Goal: Task Accomplishment & Management: Use online tool/utility

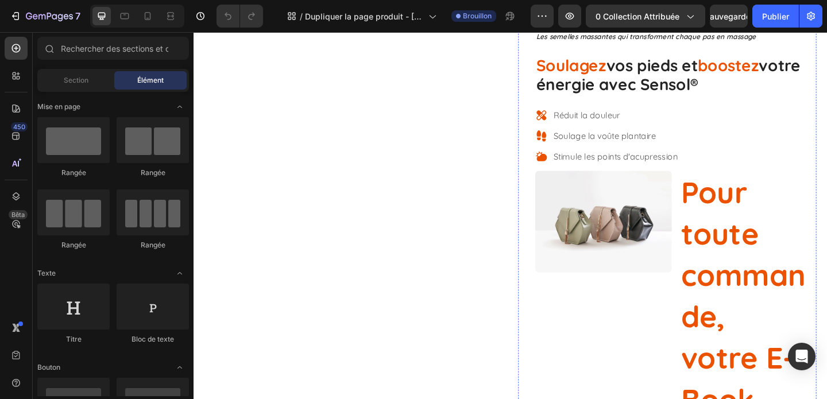
scroll to position [212, 0]
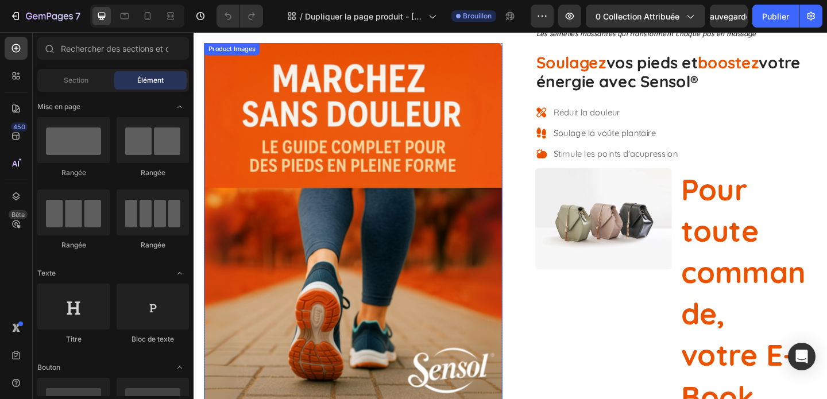
click at [519, 143] on img at bounding box center [367, 246] width 324 height 405
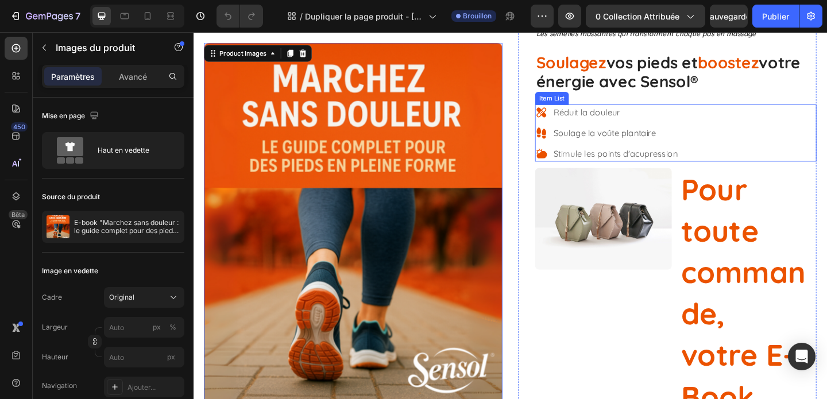
click at [637, 133] on div "Soulage la voûte plantaire" at bounding box center [652, 141] width 138 height 17
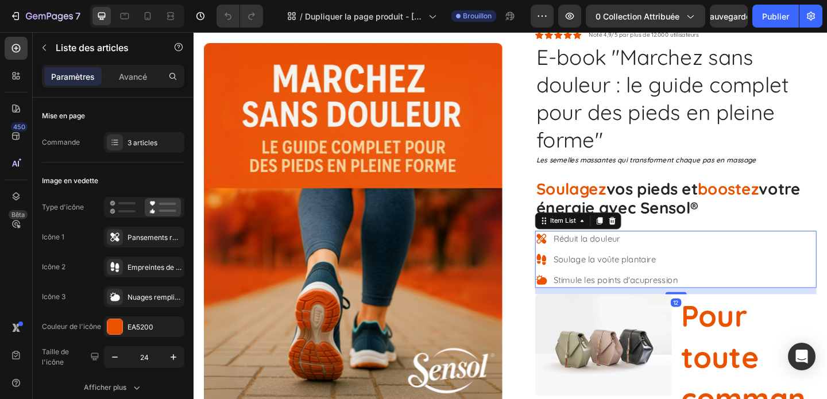
scroll to position [71, 0]
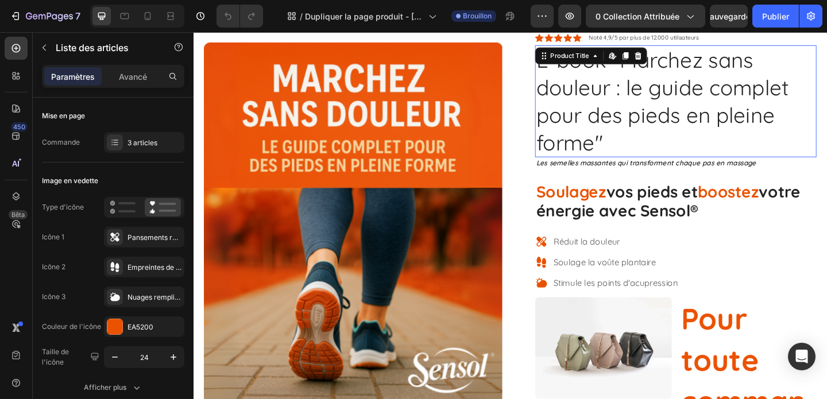
click at [637, 133] on h1 "E-book "Marchez sans douleur : le guide complet pour des pieds en pleine forme"" at bounding box center [718, 107] width 306 height 122
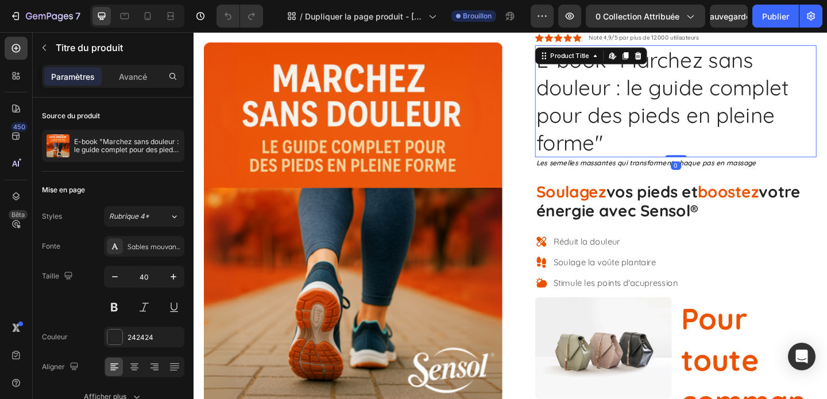
scroll to position [0, 0]
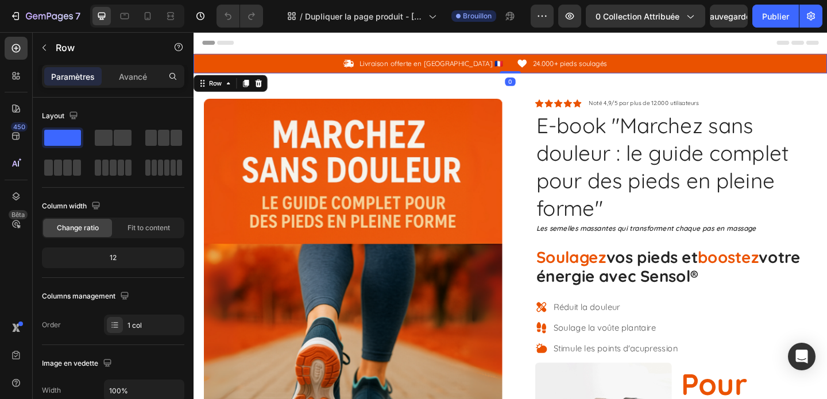
click at [507, 76] on div "Icon Livraison offerte en [GEOGRAPHIC_DATA] 🇫🇷 Text Block Row Icon 24.000+ pied…" at bounding box center [537, 66] width 689 height 21
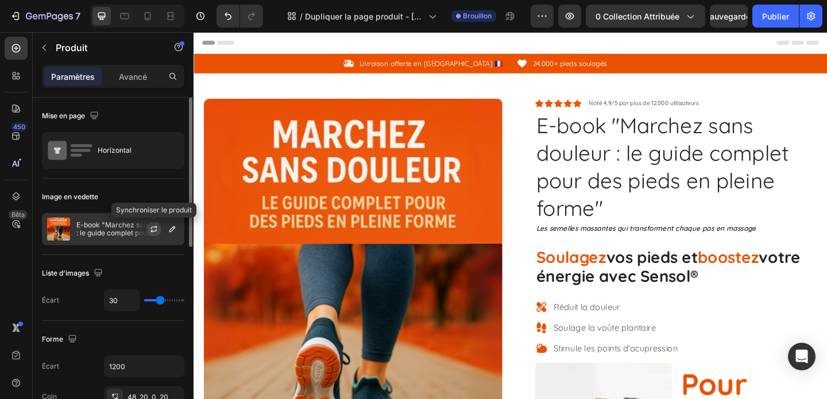
click at [154, 228] on icon "button" at bounding box center [153, 228] width 9 height 9
click at [134, 230] on div at bounding box center [158, 229] width 51 height 31
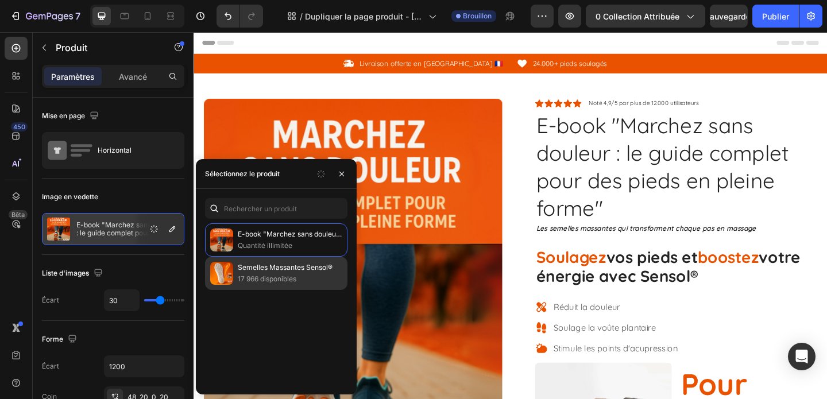
click at [281, 266] on font "Semelles Massantes Sensol®" at bounding box center [285, 267] width 95 height 9
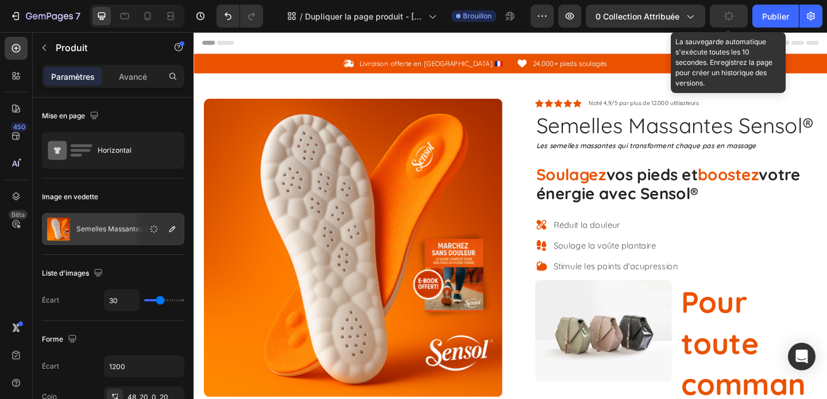
click at [721, 16] on button "button" at bounding box center [728, 16] width 38 height 23
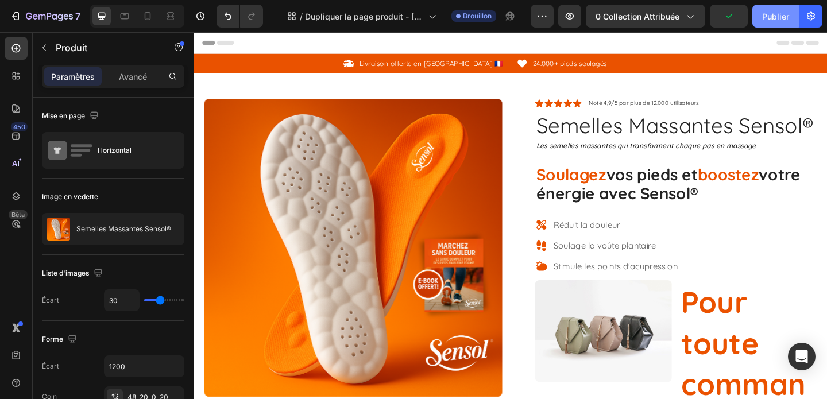
click at [770, 20] on font "Publier" at bounding box center [775, 16] width 27 height 10
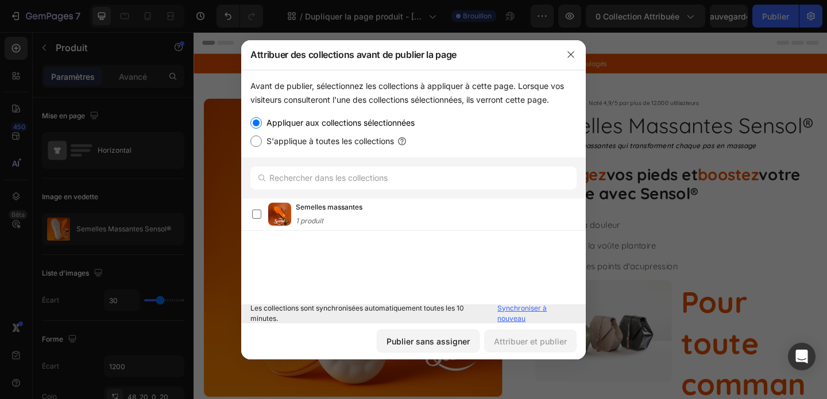
click at [377, 137] on font "S'applique à toutes les collections" at bounding box center [329, 141] width 127 height 10
click at [262, 137] on input "S'applique à toutes les collections" at bounding box center [255, 140] width 11 height 11
radio input "true"
click at [518, 346] on font "Attribuer et publier" at bounding box center [530, 341] width 73 height 10
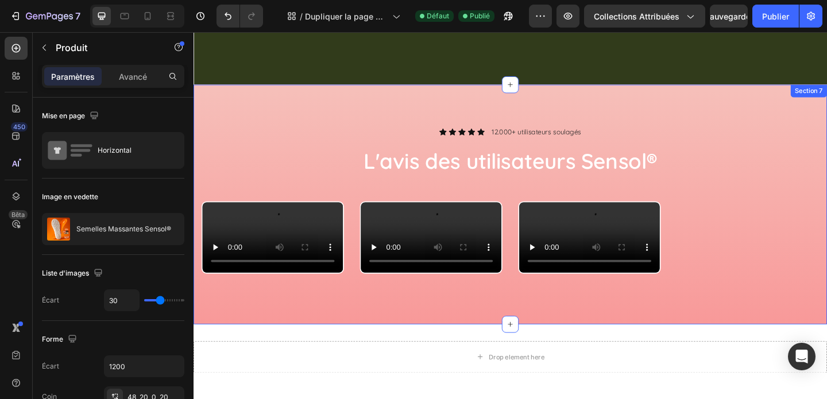
scroll to position [3996, 0]
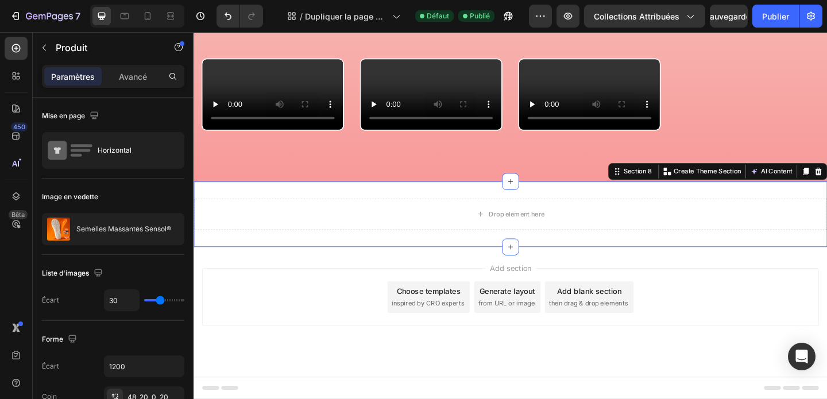
click at [439, 247] on div "Drop element here Section 8 You can create reusable sections Create Theme Secti…" at bounding box center [537, 230] width 689 height 71
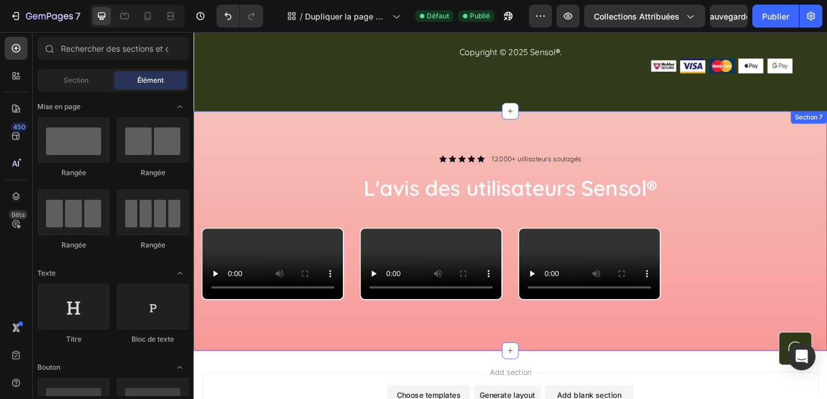
scroll to position [3627, 0]
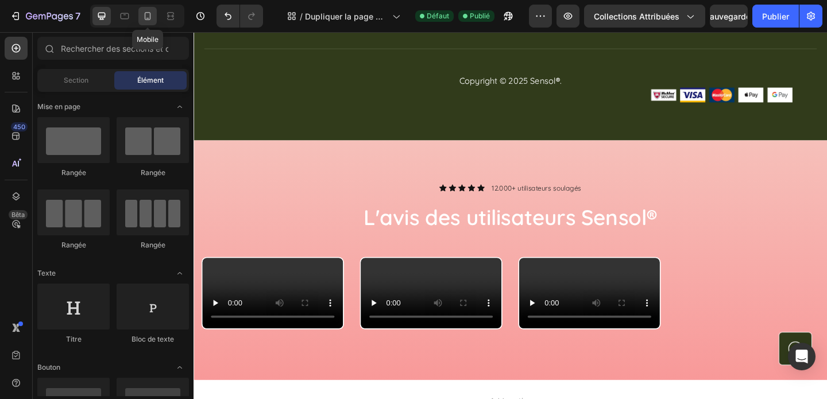
click at [149, 17] on icon at bounding box center [147, 15] width 11 height 11
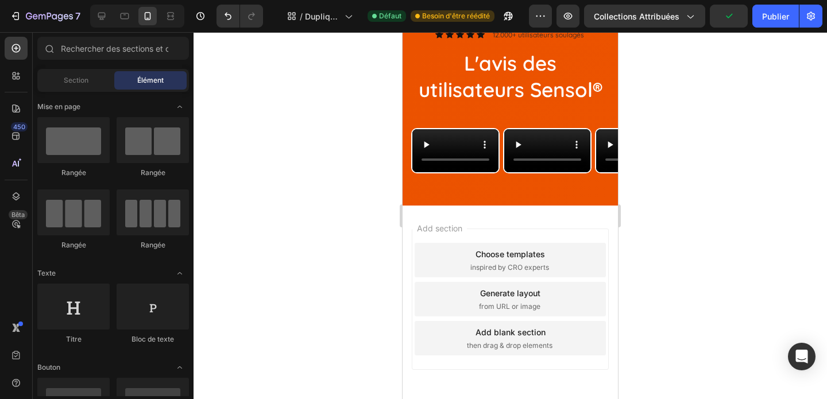
scroll to position [3190, 0]
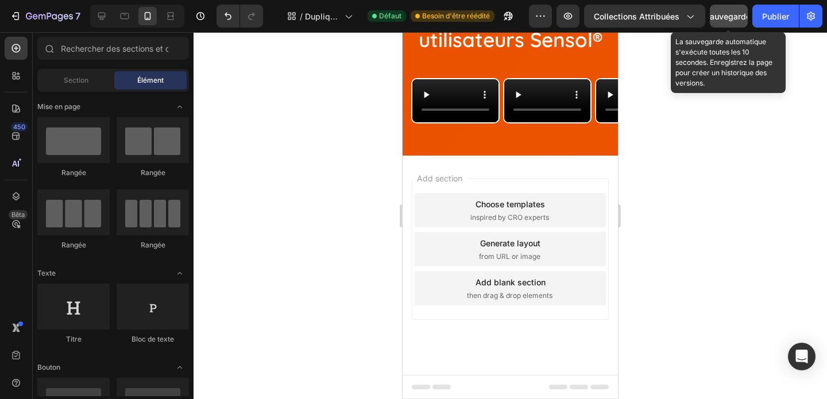
click at [720, 14] on font "Sauvegarder" at bounding box center [728, 16] width 49 height 10
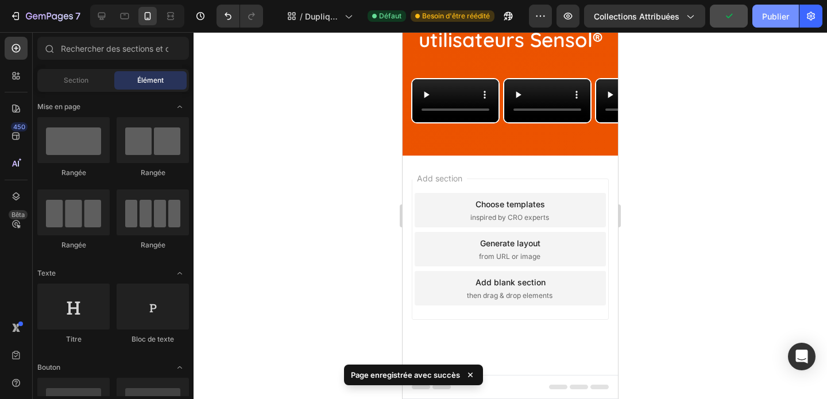
click at [774, 12] on font "Publier" at bounding box center [775, 16] width 27 height 10
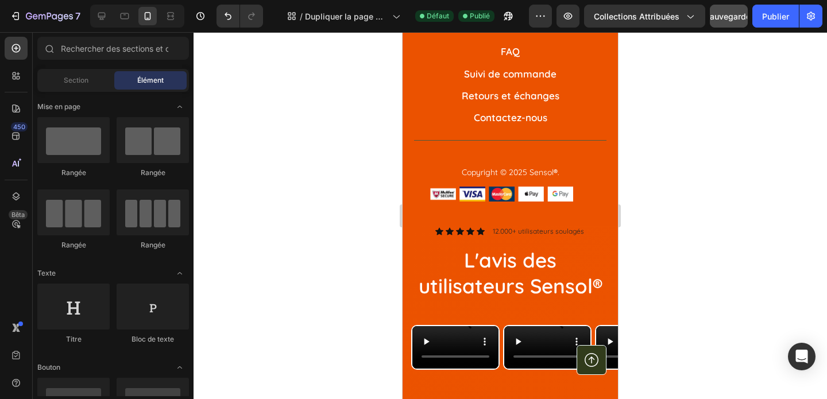
scroll to position [3165, 0]
